Goal: Transaction & Acquisition: Book appointment/travel/reservation

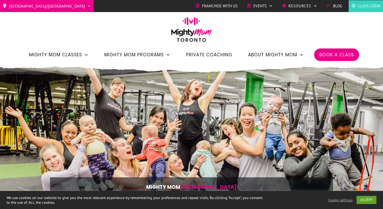
click at [367, 7] on span "Class Login" at bounding box center [369, 6] width 23 height 8
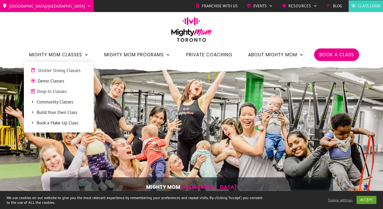
click at [61, 72] on span "Stroller Strong Classes" at bounding box center [62, 70] width 49 height 7
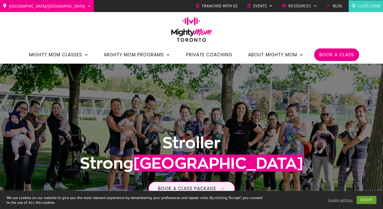
scroll to position [122, 0]
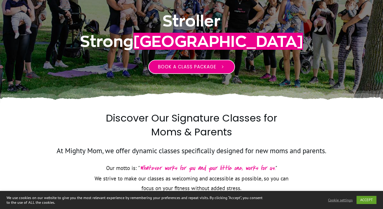
click at [212, 67] on span "Book a class package" at bounding box center [187, 67] width 58 height 6
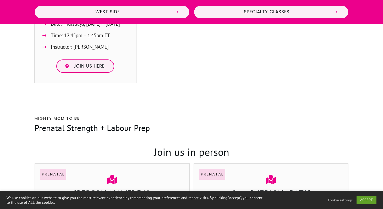
scroll to position [160, 0]
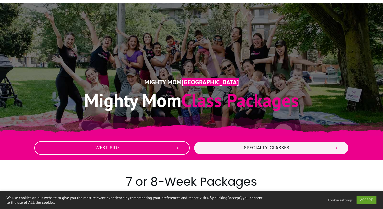
click at [162, 148] on span "West Side" at bounding box center [107, 148] width 127 height 6
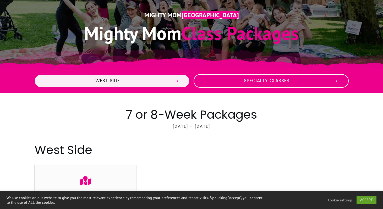
click at [239, 81] on span "Specialty Classes" at bounding box center [266, 81] width 127 height 6
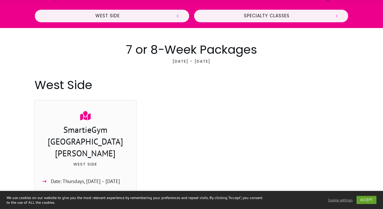
scroll to position [194, 0]
